Goal: Task Accomplishment & Management: Manage account settings

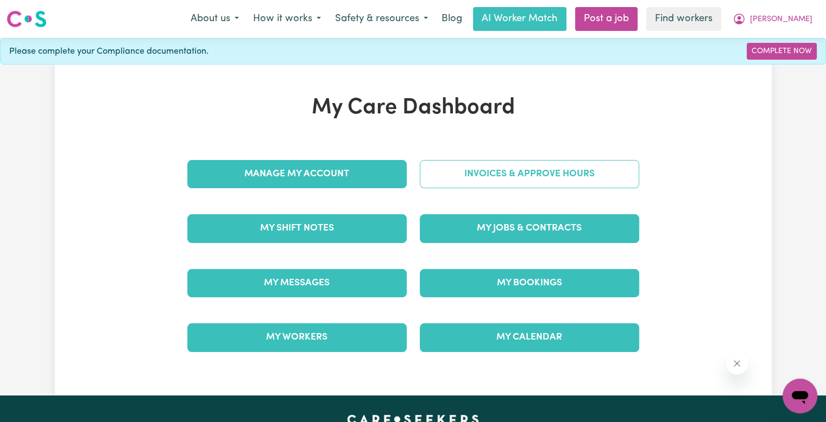
click at [549, 169] on link "Invoices & Approve Hours" at bounding box center [529, 174] width 219 height 28
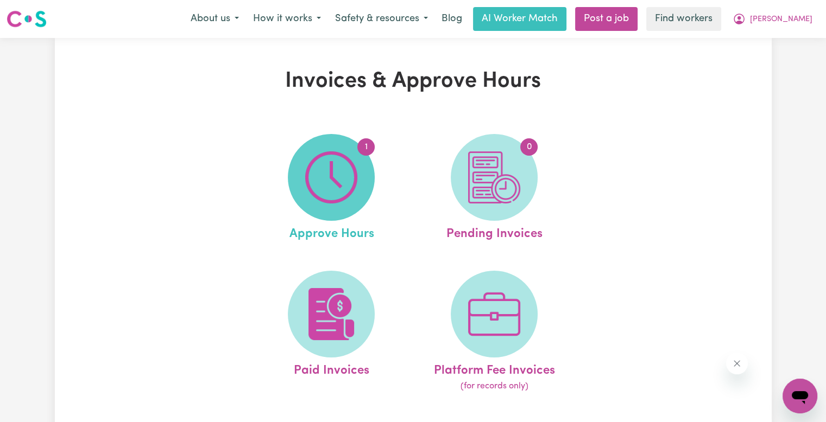
click at [336, 180] on img at bounding box center [331, 177] width 52 height 52
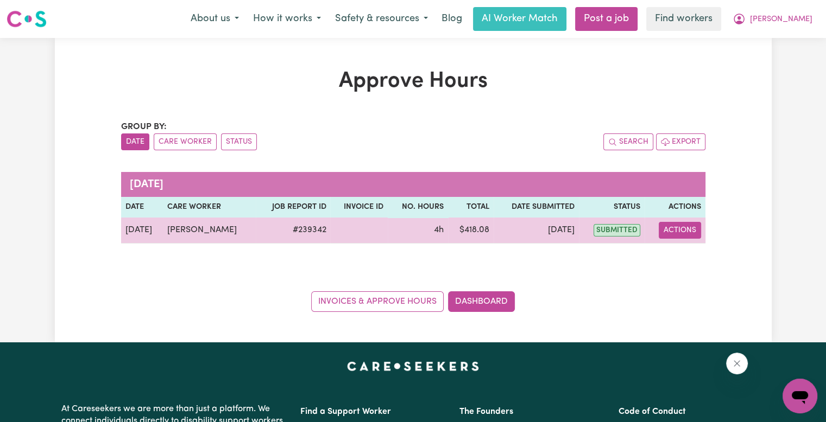
click at [689, 226] on button "Actions" at bounding box center [680, 230] width 42 height 17
click at [693, 251] on link "View Job Report" at bounding box center [706, 255] width 93 height 22
select select "pm"
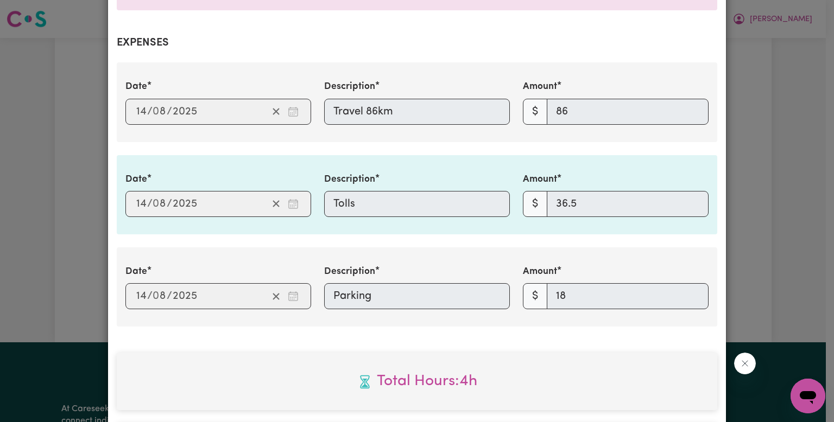
scroll to position [434, 0]
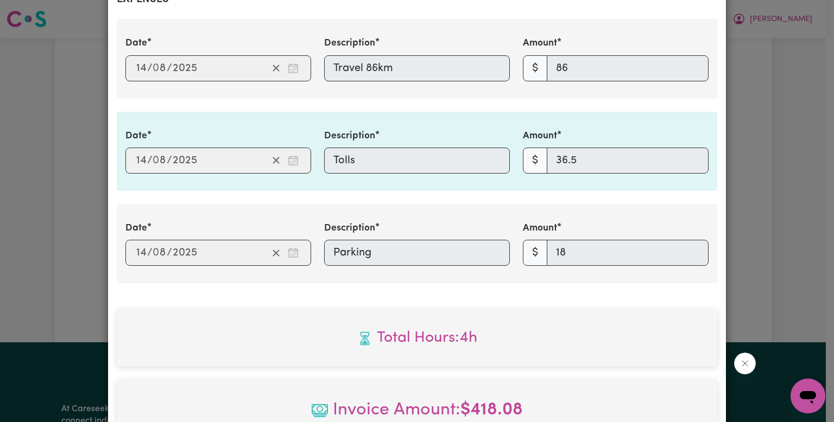
click at [416, 22] on div "Date [DATE] 14 / 0 8 / 2025 Description Travel 86km Amount $ 86" at bounding box center [417, 58] width 600 height 79
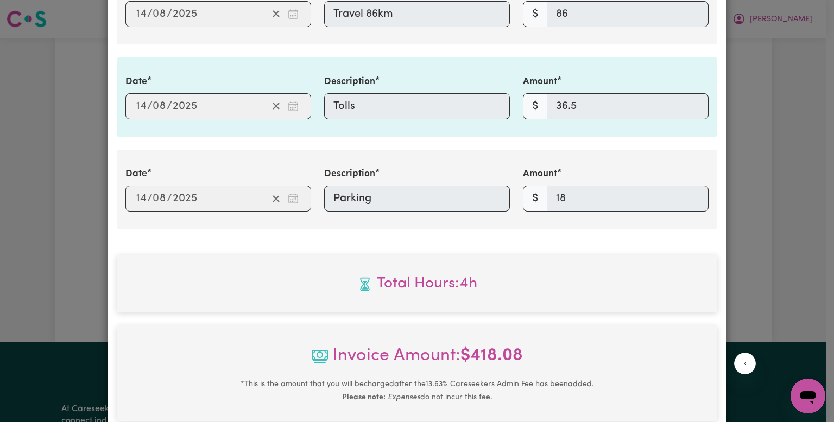
scroll to position [680, 0]
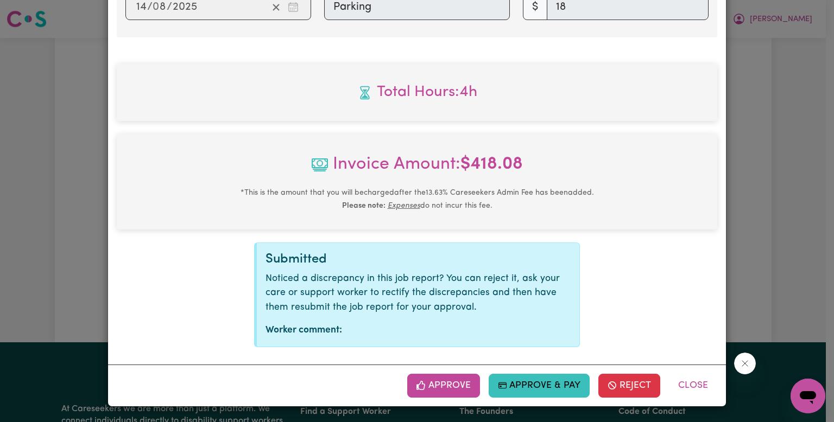
drag, startPoint x: 408, startPoint y: 385, endPoint x: 417, endPoint y: 385, distance: 8.7
click at [408, 385] on button "Approve" at bounding box center [443, 386] width 73 height 24
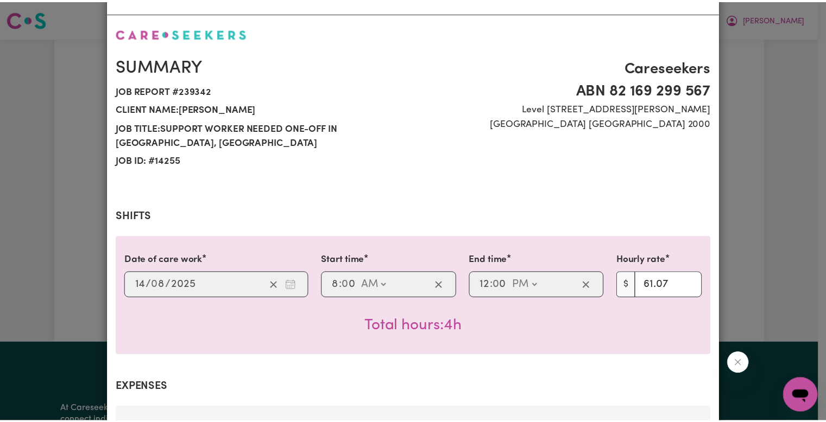
scroll to position [0, 0]
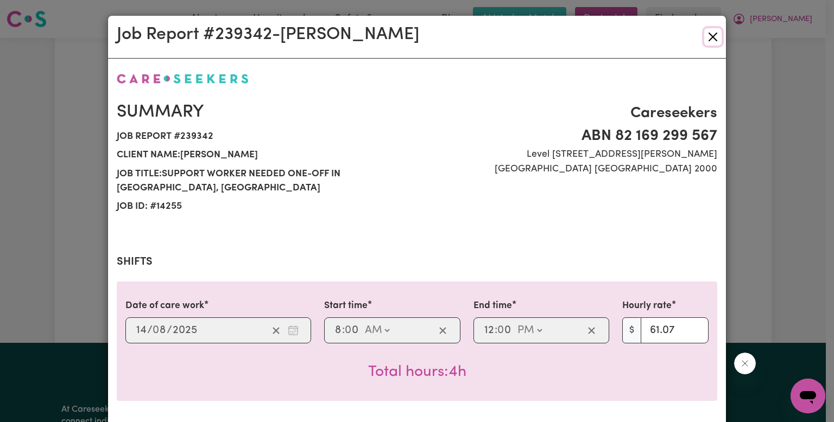
drag, startPoint x: 703, startPoint y: 41, endPoint x: 333, endPoint y: 30, distance: 370.4
click at [704, 41] on button "Close" at bounding box center [712, 36] width 17 height 17
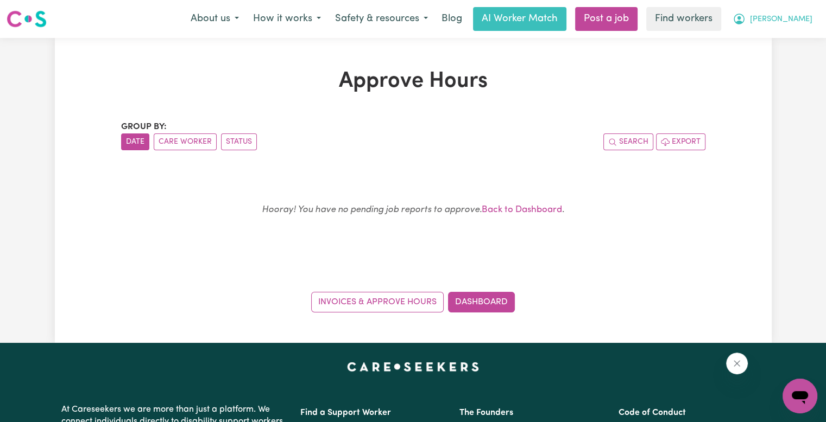
click at [797, 27] on button "[PERSON_NAME]" at bounding box center [772, 19] width 94 height 23
click at [774, 62] on link "Logout" at bounding box center [776, 62] width 86 height 21
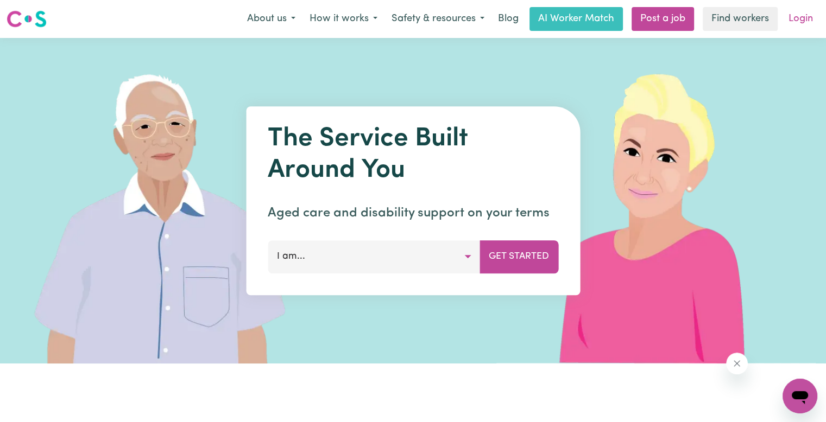
click at [786, 21] on link "Login" at bounding box center [800, 19] width 37 height 24
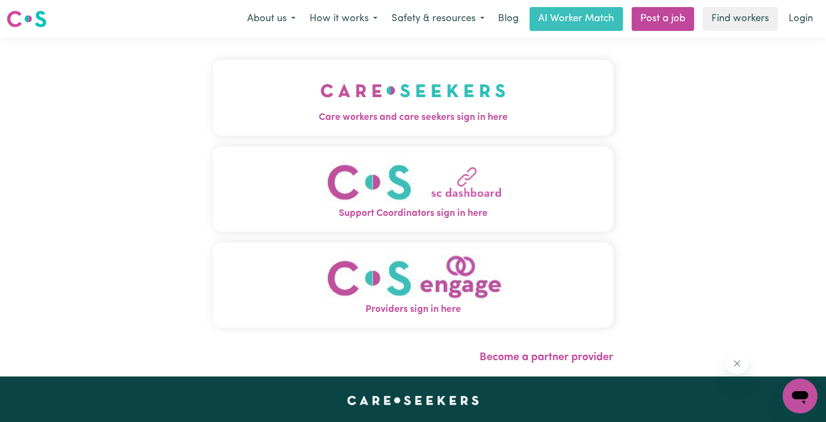
click at [356, 97] on img "Care workers and care seekers sign in here" at bounding box center [412, 91] width 185 height 40
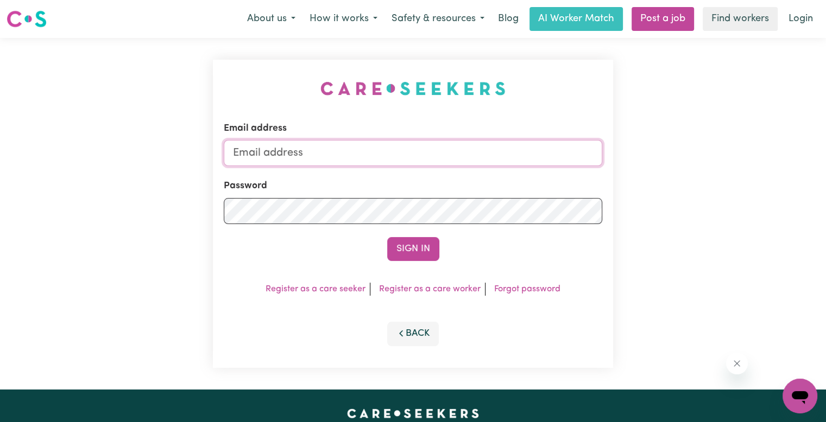
click at [301, 150] on input "Email address" at bounding box center [413, 153] width 378 height 26
drag, startPoint x: 297, startPoint y: 153, endPoint x: 527, endPoint y: 174, distance: 230.6
click at [723, 146] on div "Email address [EMAIL_ADDRESS][DOMAIN_NAME] Password Sign In Register as a care …" at bounding box center [413, 214] width 826 height 352
paste input "hungtatFF"
type input "[EMAIL_ADDRESS][DOMAIN_NAME]"
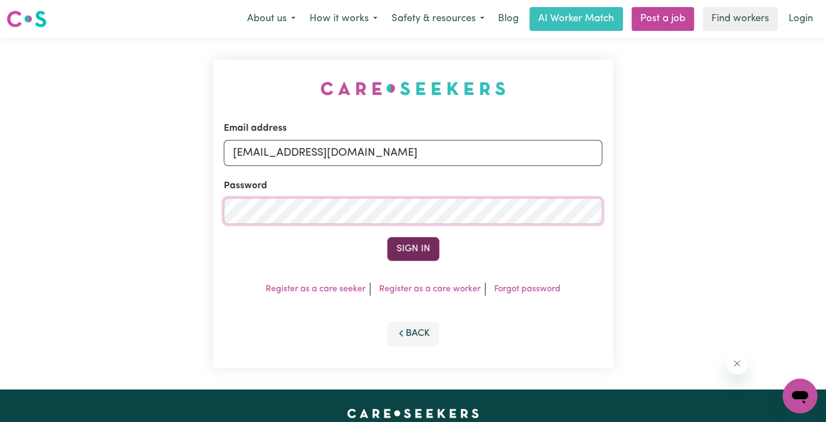
click at [387, 237] on button "Sign In" at bounding box center [413, 249] width 52 height 24
